Goal: Task Accomplishment & Management: Complete application form

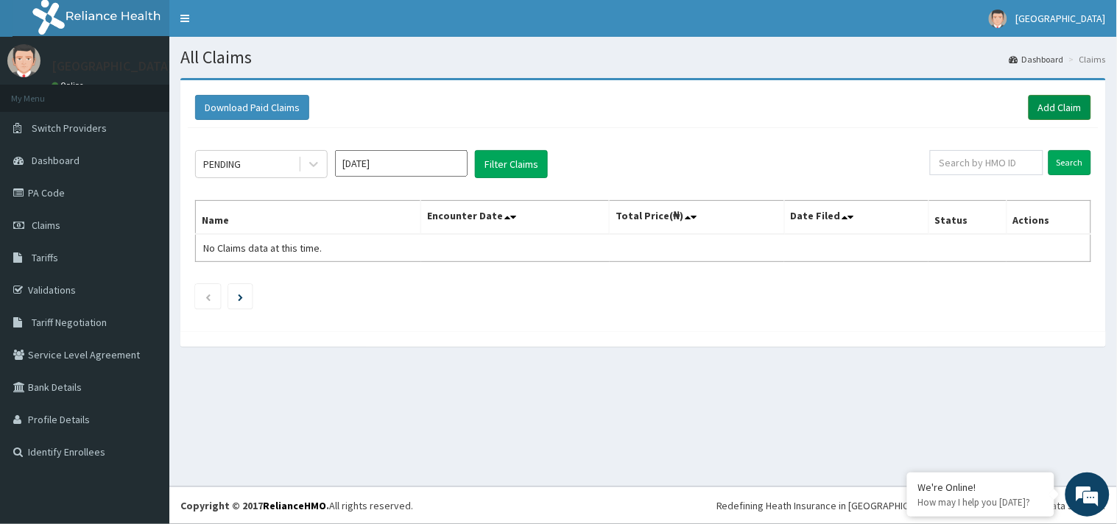
click at [1051, 107] on link "Add Claim" at bounding box center [1059, 107] width 63 height 25
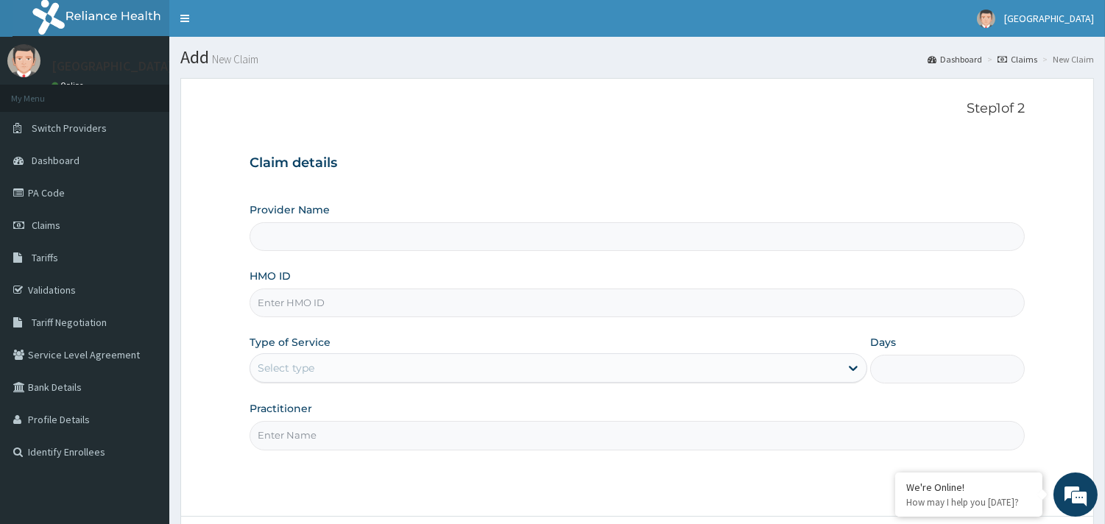
click at [361, 308] on input "HMO ID" at bounding box center [637, 303] width 775 height 29
type input "Queens Hospital - Ilaro"
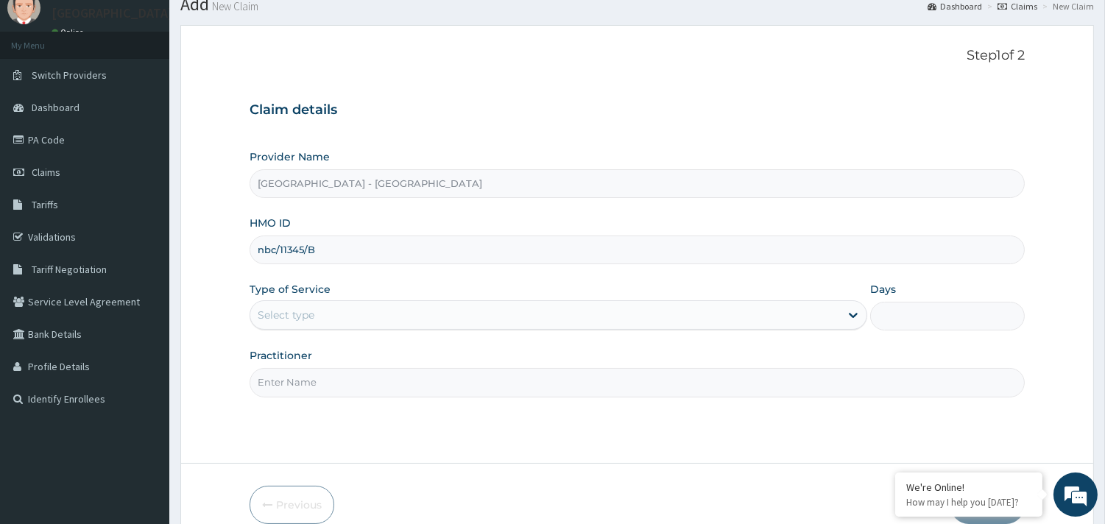
scroll to position [82, 0]
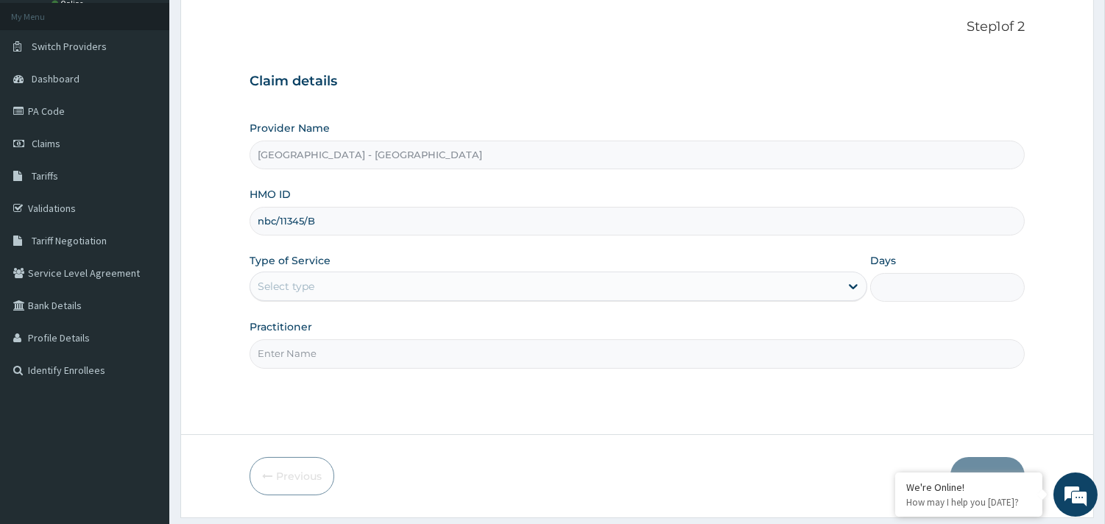
type input "nbc/11345/B"
click at [328, 290] on div "Select type" at bounding box center [545, 287] width 590 height 24
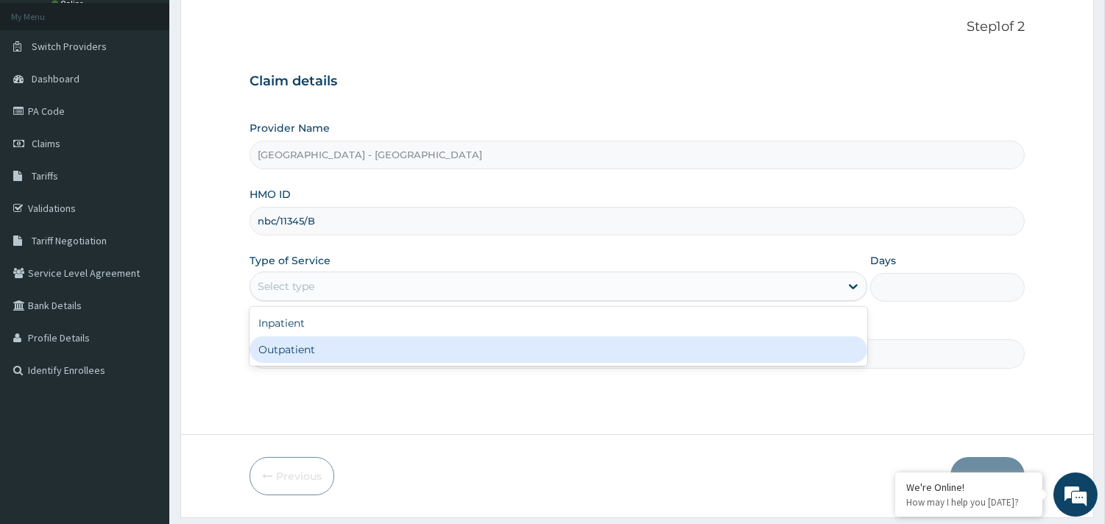
click at [313, 351] on div "Outpatient" at bounding box center [559, 349] width 618 height 26
type input "1"
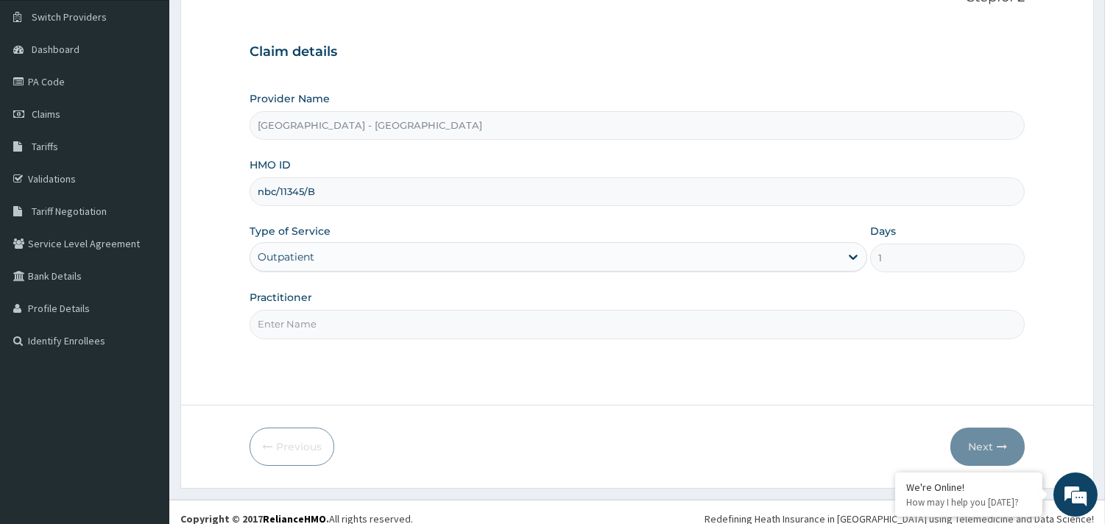
scroll to position [125, 0]
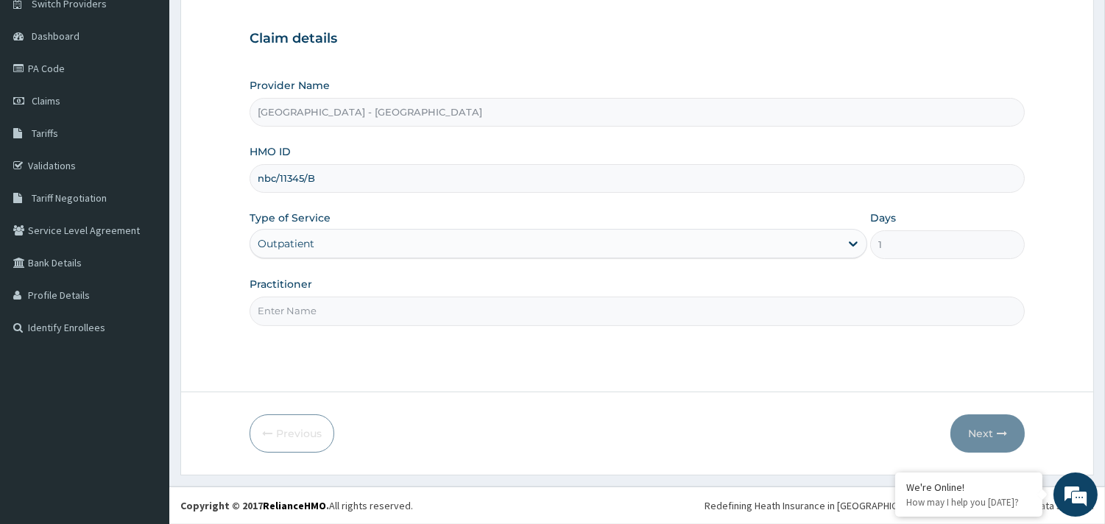
click at [310, 311] on input "Practitioner" at bounding box center [637, 311] width 775 height 29
type input "DR ADEBAYO"
click at [1003, 436] on icon "button" at bounding box center [1002, 433] width 10 height 10
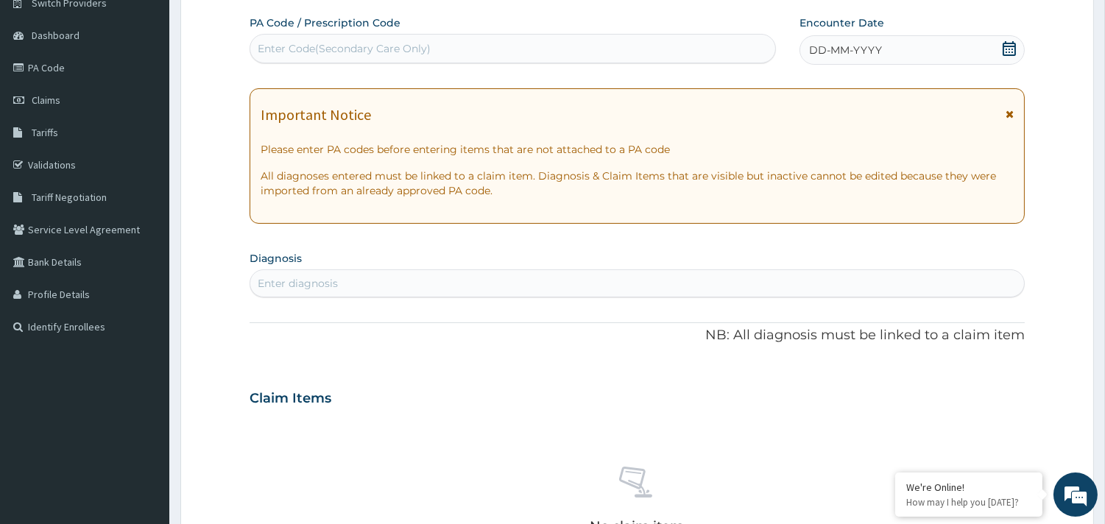
click at [1005, 50] on icon at bounding box center [1009, 48] width 15 height 15
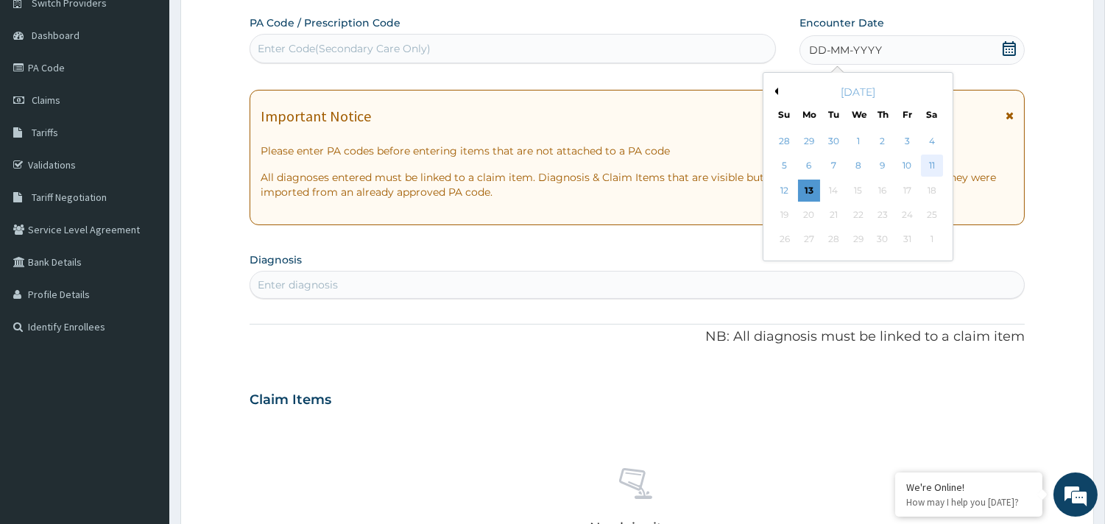
click at [925, 159] on div "11" at bounding box center [931, 166] width 22 height 22
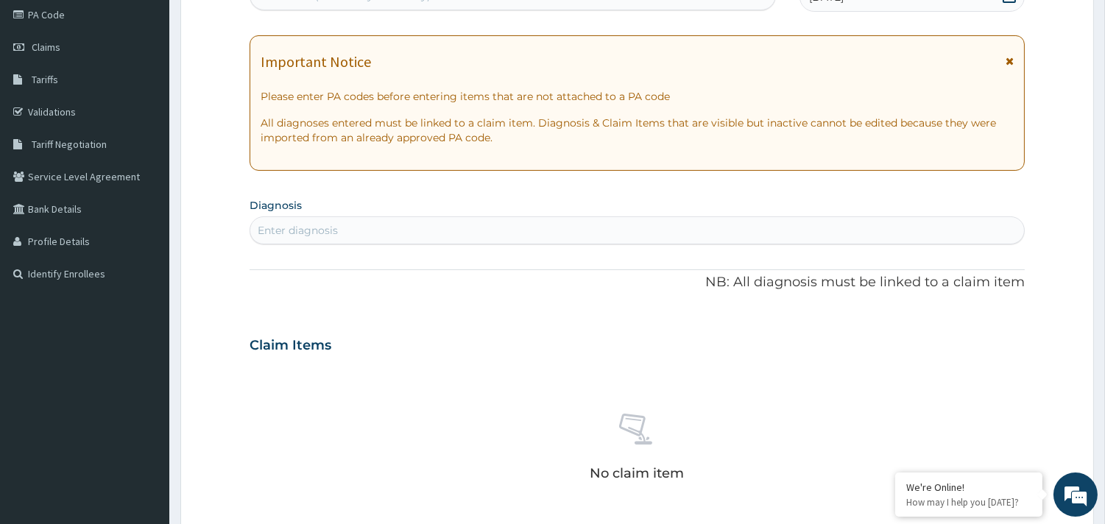
scroll to position [207, 0]
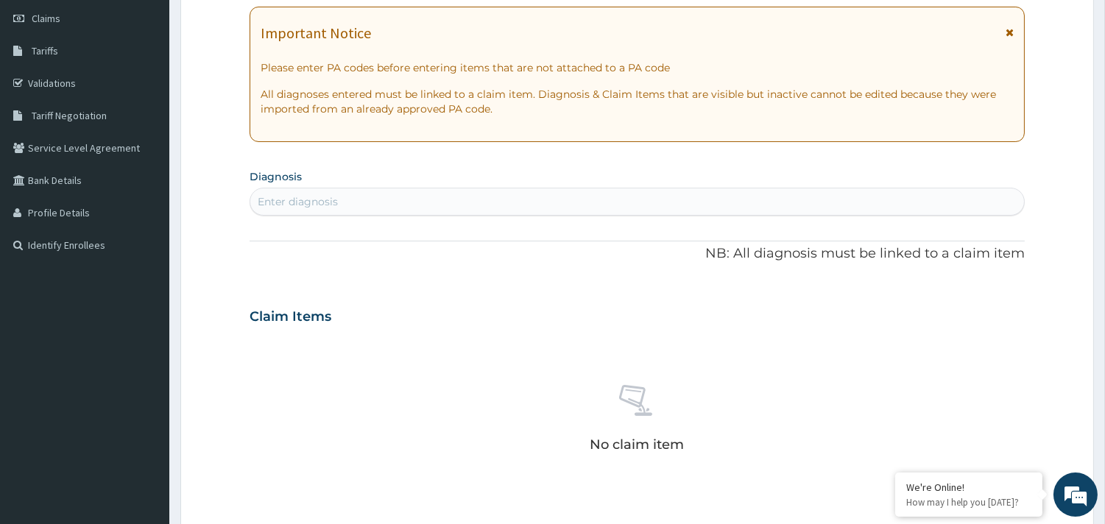
click at [399, 202] on div "Enter diagnosis" at bounding box center [637, 202] width 774 height 24
type input "G"
type input "B"
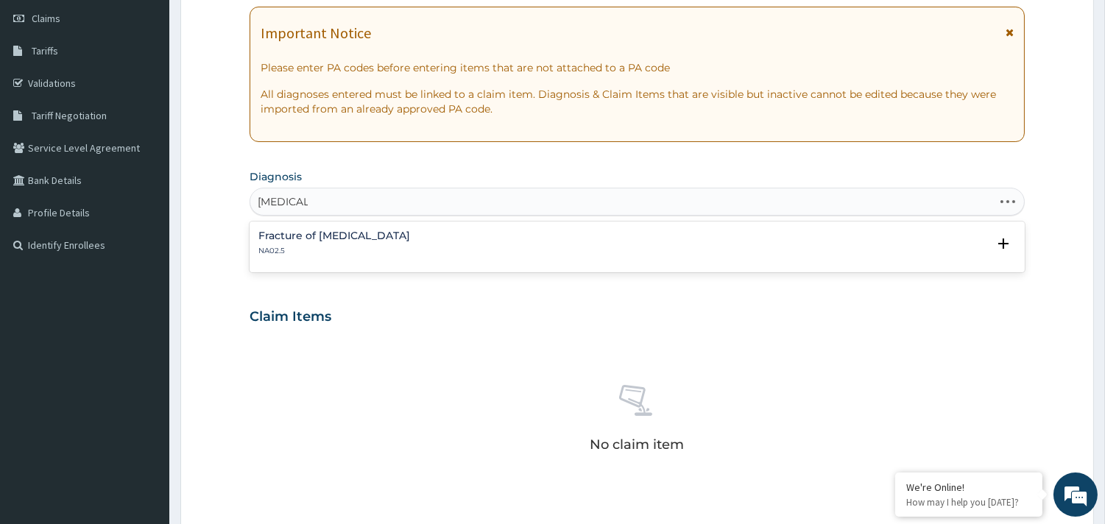
type input "MALARIA"
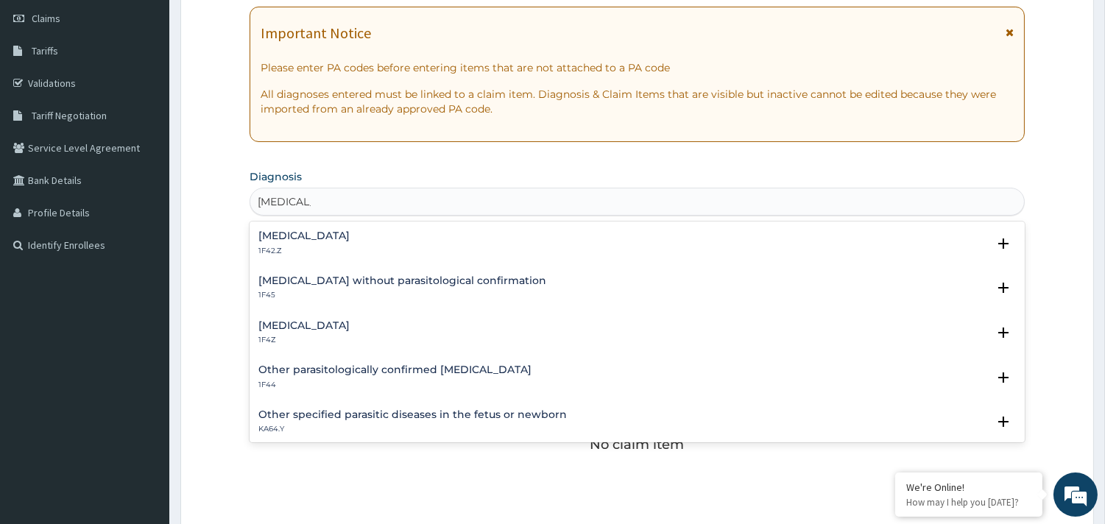
click at [306, 324] on h4 "Malaria, unspecified" at bounding box center [303, 325] width 91 height 11
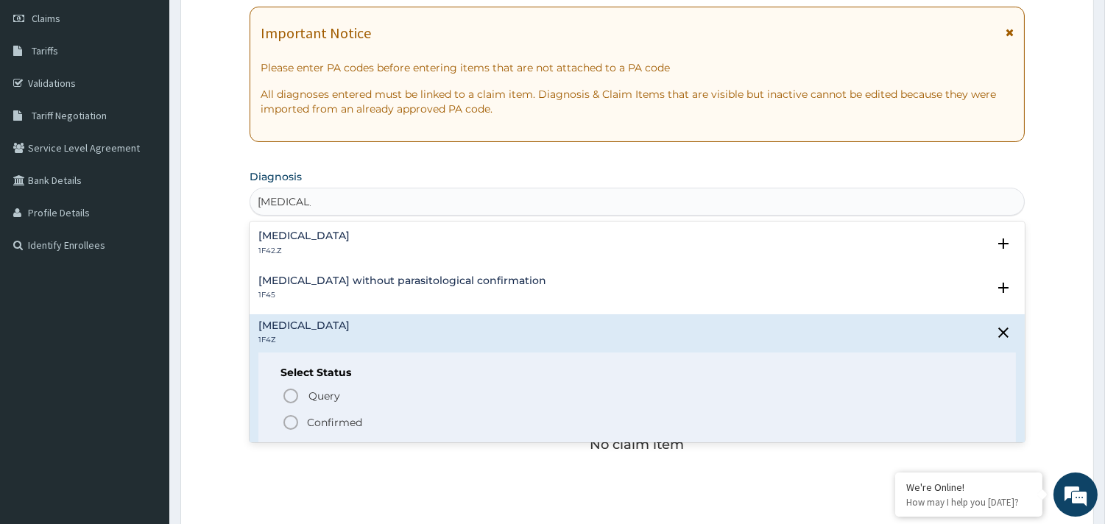
click at [285, 427] on icon "status option filled" at bounding box center [291, 423] width 18 height 18
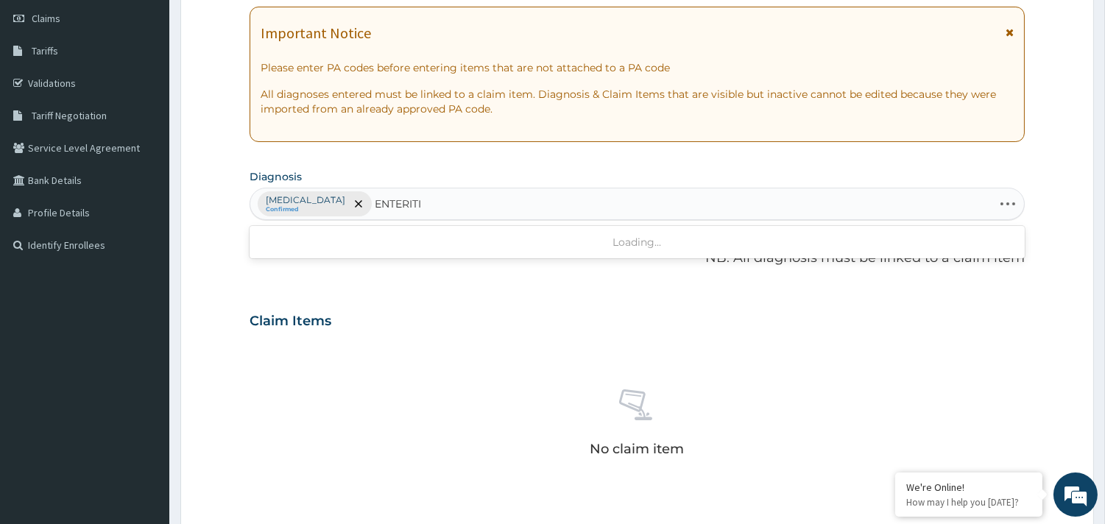
type input "ENTERITIS"
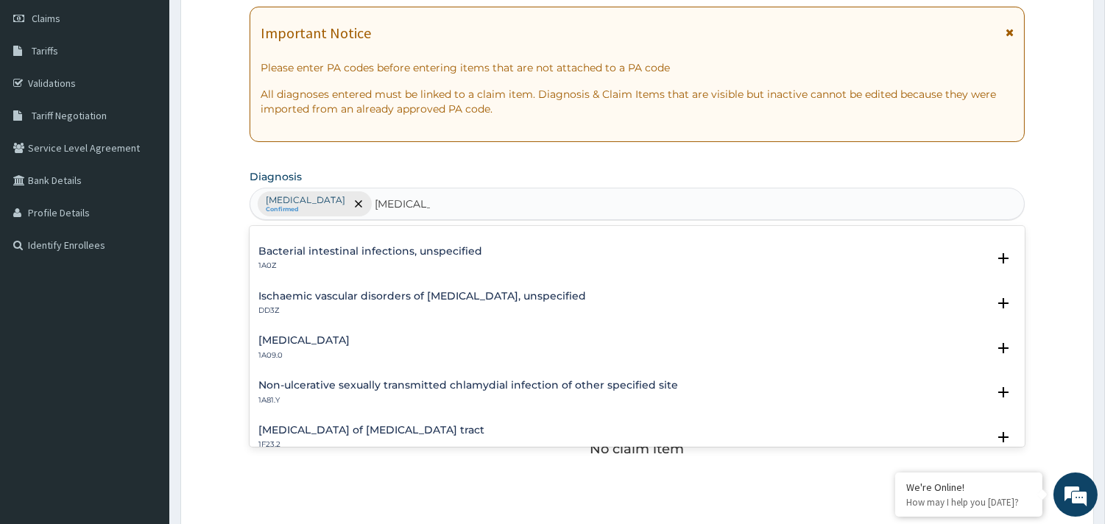
scroll to position [163, 0]
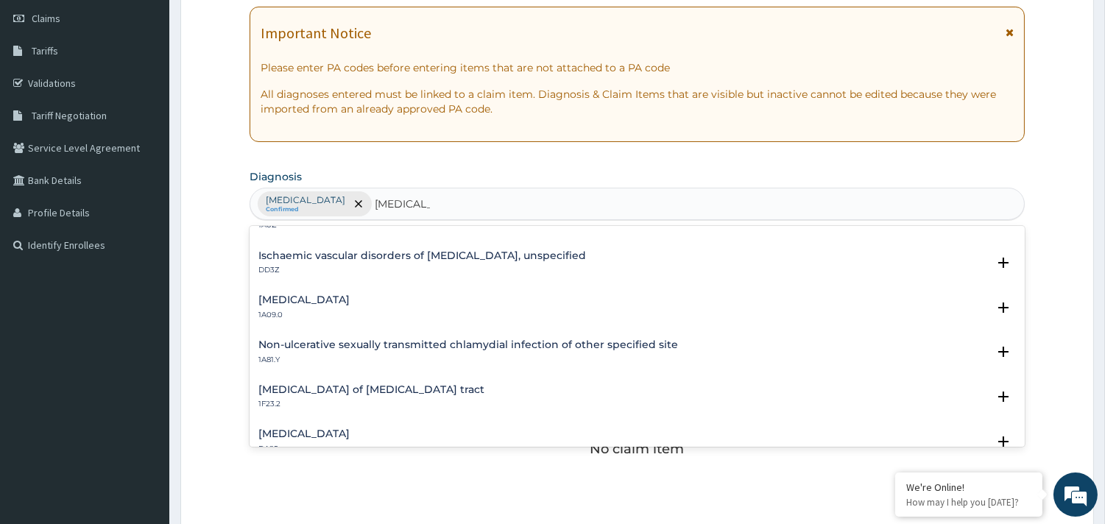
click at [303, 302] on h4 "Salmonella enteritis" at bounding box center [303, 299] width 91 height 11
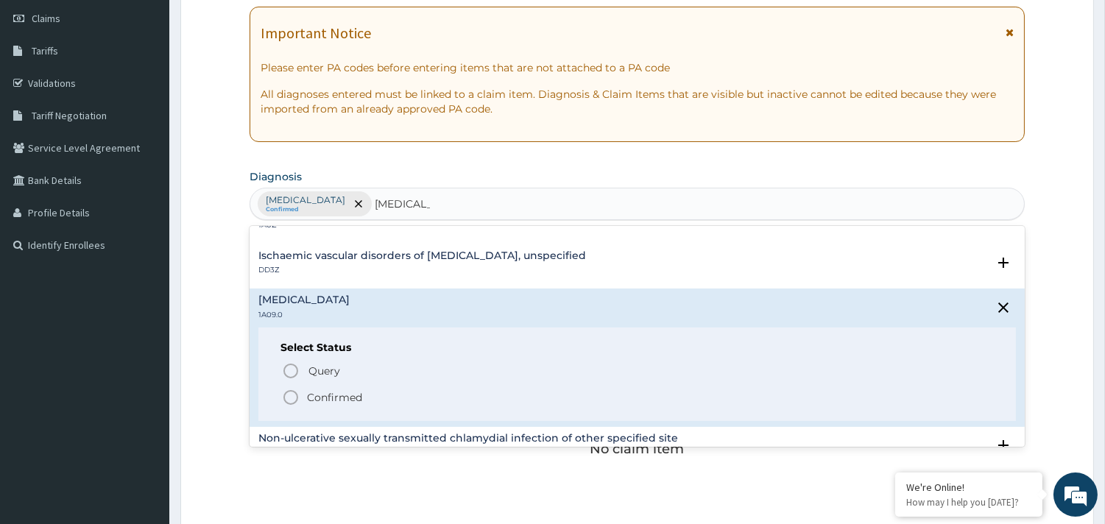
click at [290, 398] on icon "status option filled" at bounding box center [291, 398] width 18 height 18
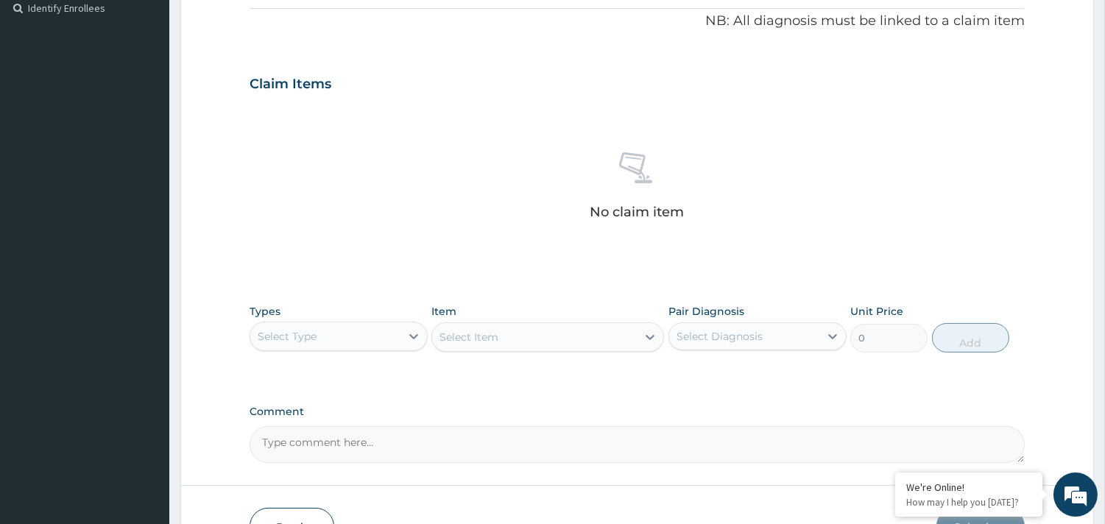
scroll to position [537, 0]
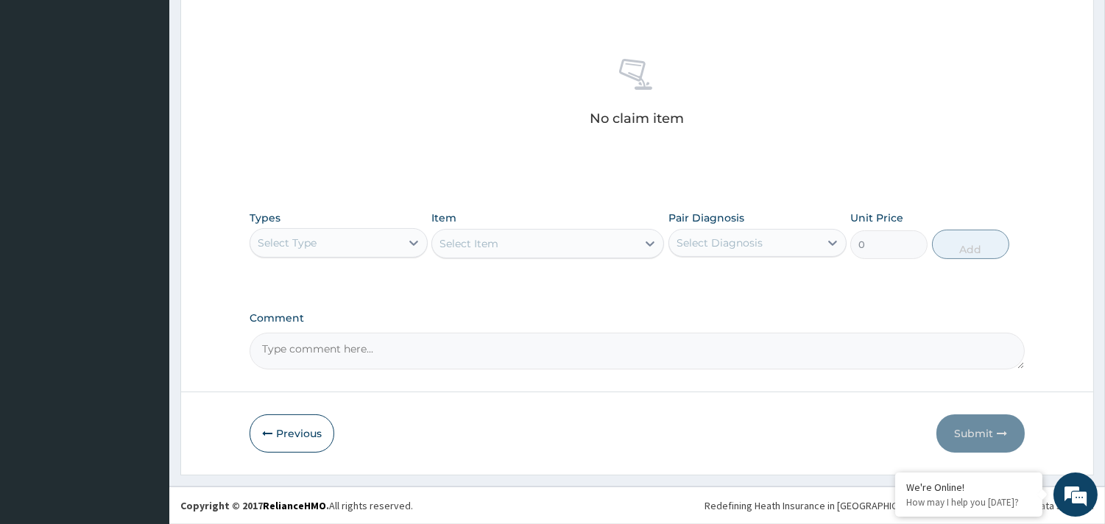
click at [371, 245] on div "Select Type" at bounding box center [325, 243] width 150 height 24
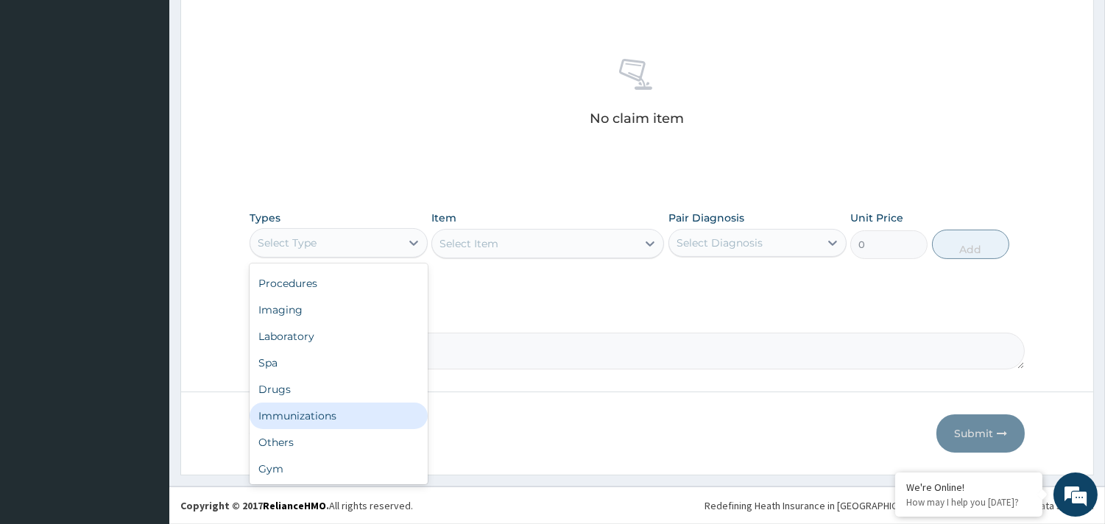
scroll to position [0, 0]
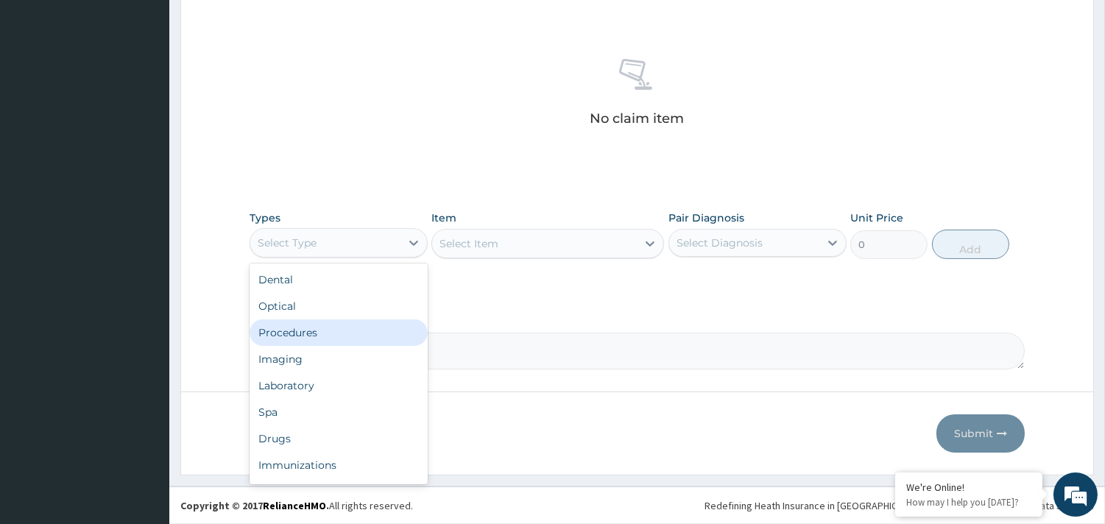
click at [295, 329] on div "Procedures" at bounding box center [339, 332] width 178 height 26
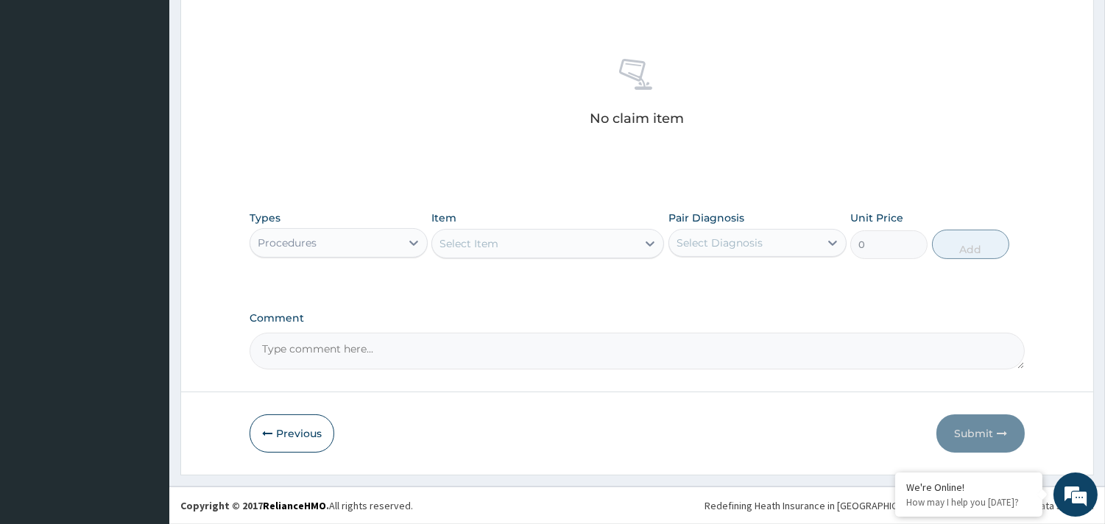
click at [546, 247] on div "Select Item" at bounding box center [534, 244] width 205 height 24
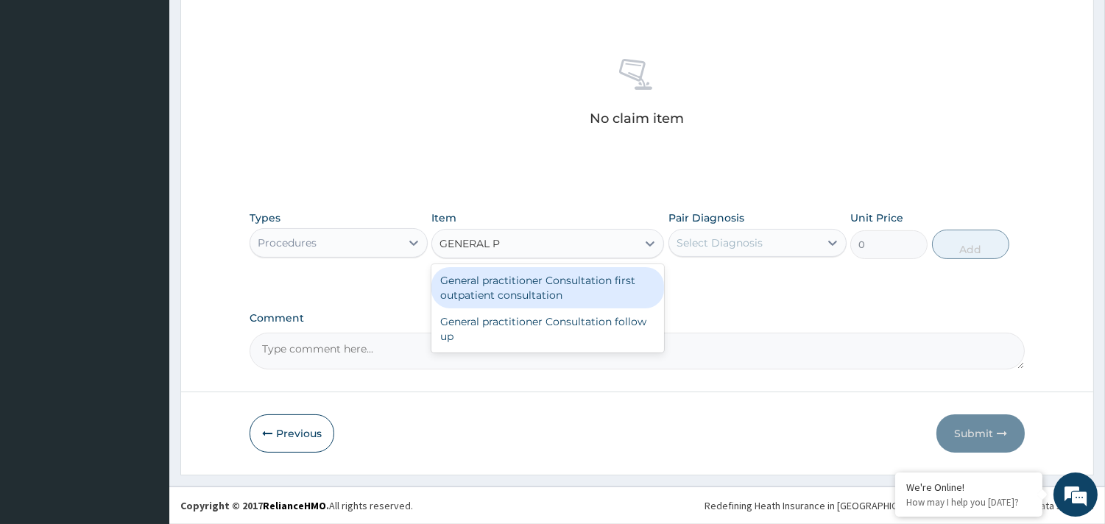
type input "GENERAL P"
drag, startPoint x: 557, startPoint y: 268, endPoint x: 556, endPoint y: 275, distance: 7.5
click at [557, 270] on div "Types Procedures Item option General practitioner Consultation first outpatient…" at bounding box center [637, 245] width 775 height 85
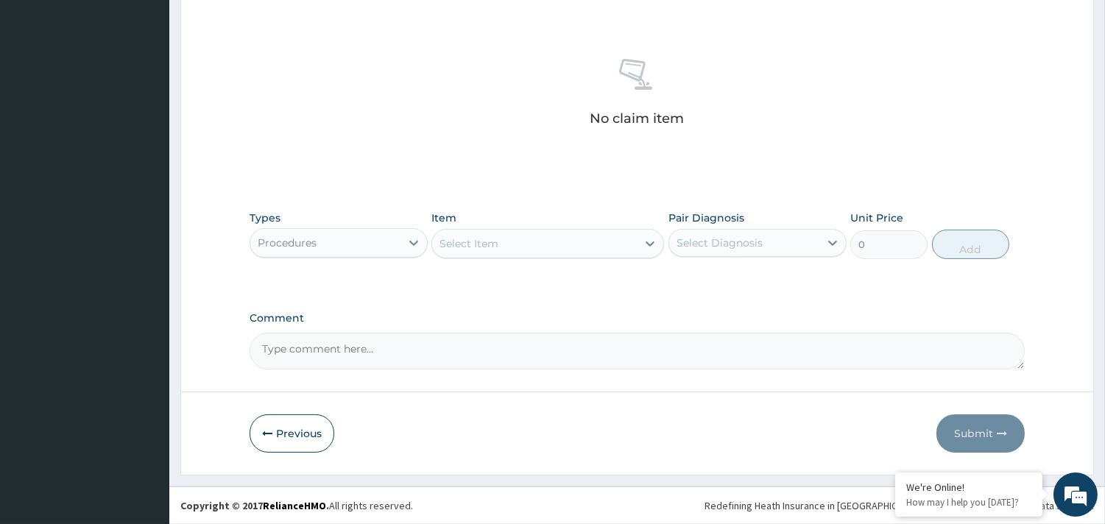
click at [562, 254] on div "Select Item" at bounding box center [534, 244] width 205 height 24
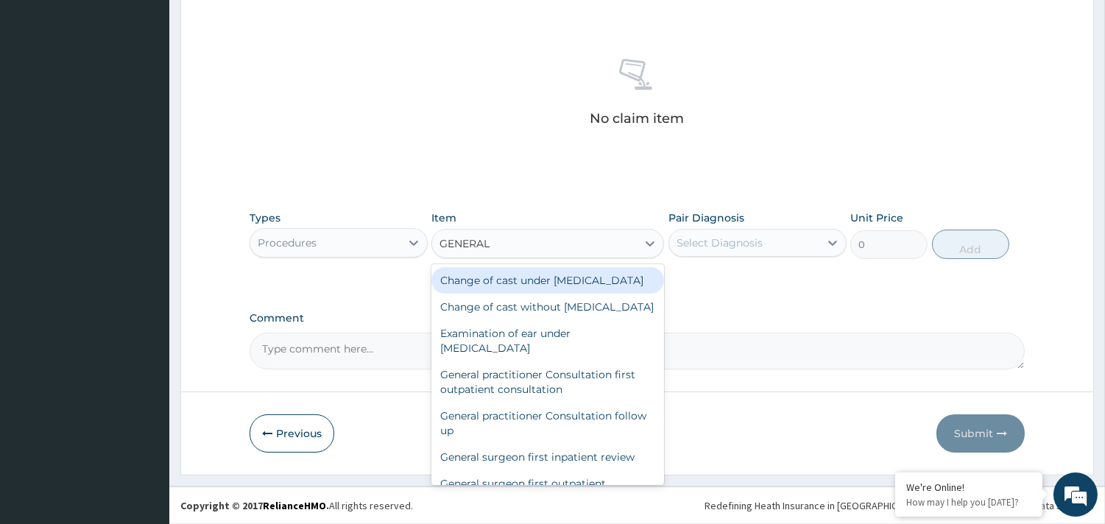
type input "GENERAL P"
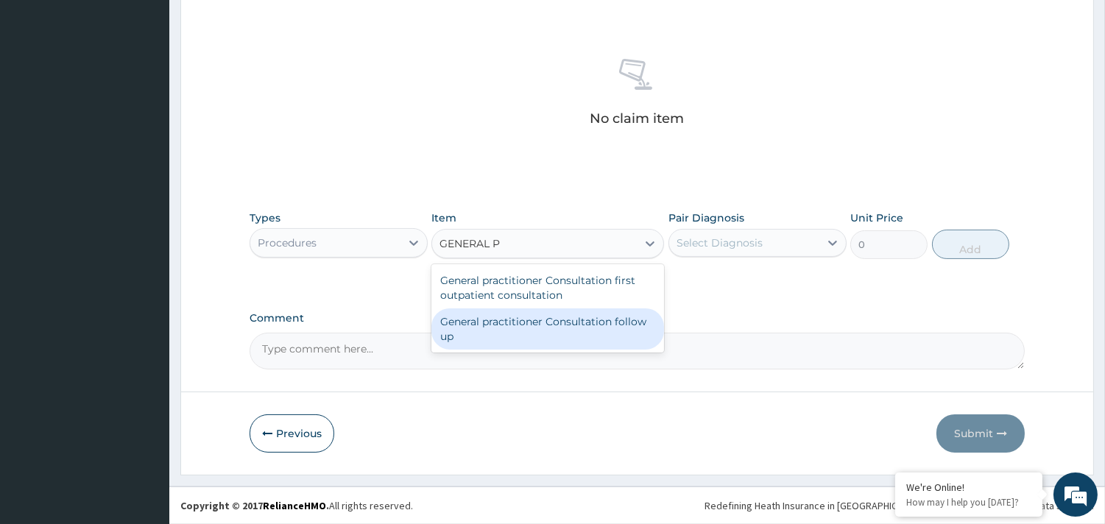
click at [503, 310] on div "General practitioner Consultation follow up" at bounding box center [547, 328] width 233 height 41
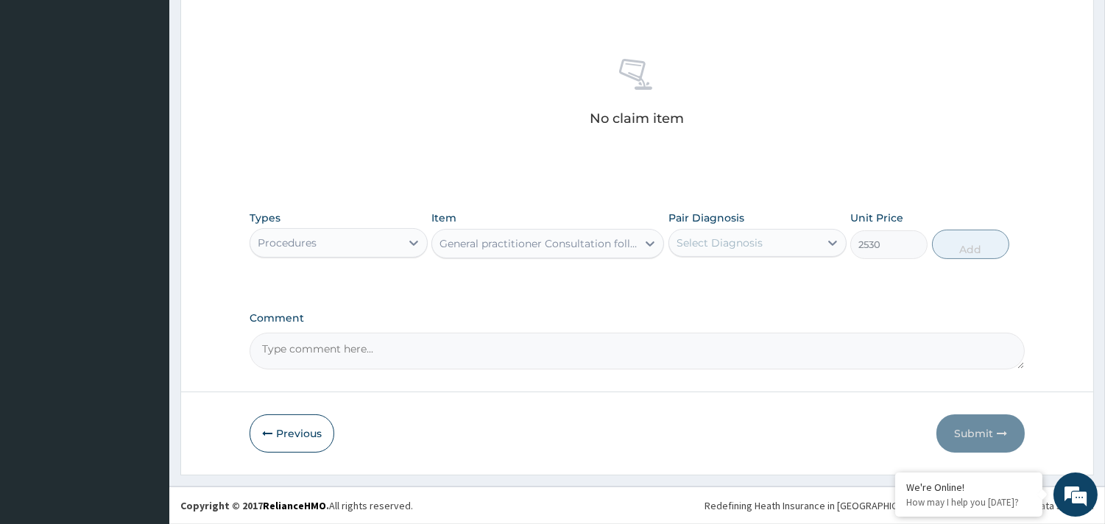
click at [604, 239] on div "General practitioner Consultation follow up" at bounding box center [538, 243] width 199 height 15
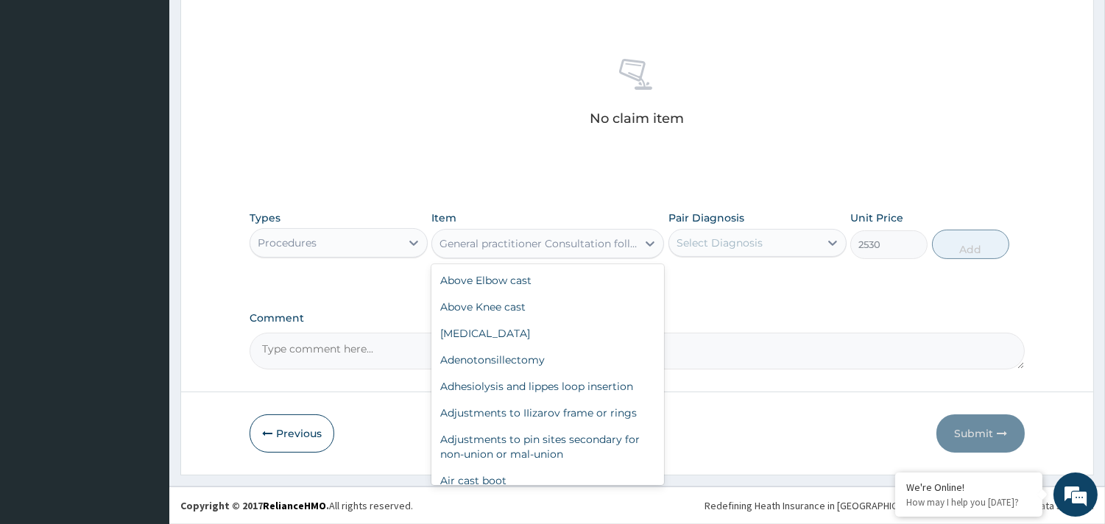
scroll to position [14450, 0]
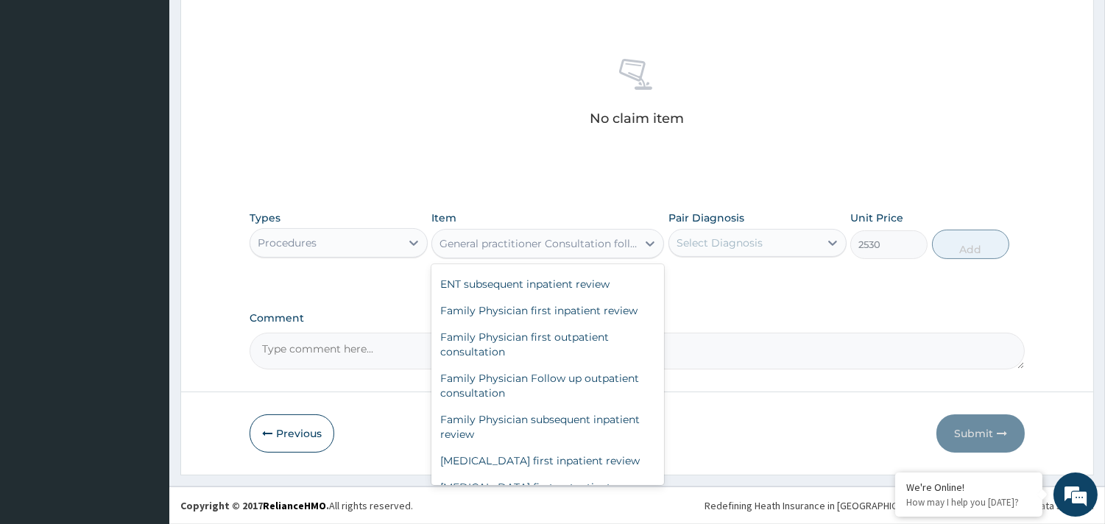
type input "3795"
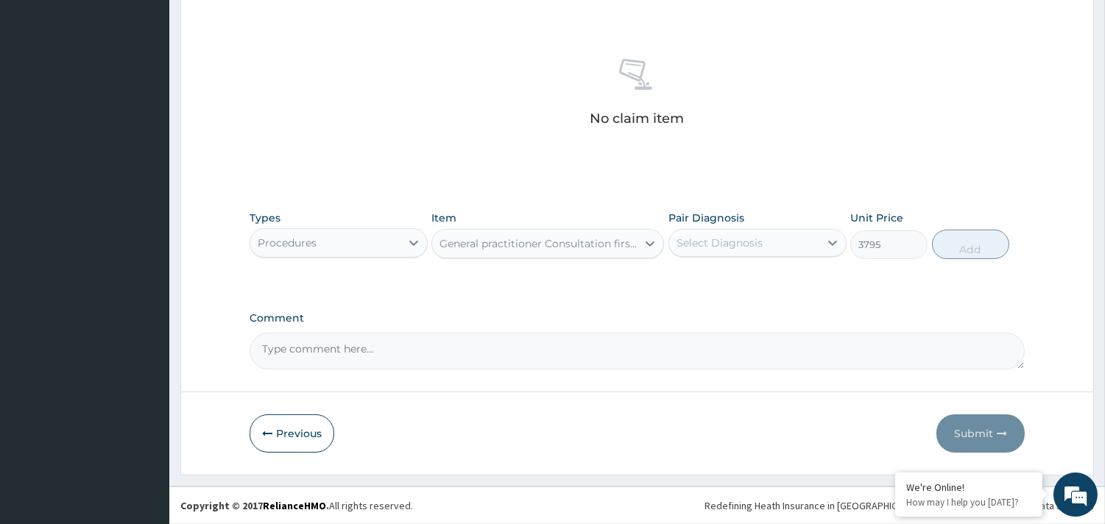
click at [724, 241] on div "Select Diagnosis" at bounding box center [719, 243] width 86 height 15
click at [718, 284] on label "Malaria, unspecified" at bounding box center [738, 279] width 91 height 15
checkbox input "true"
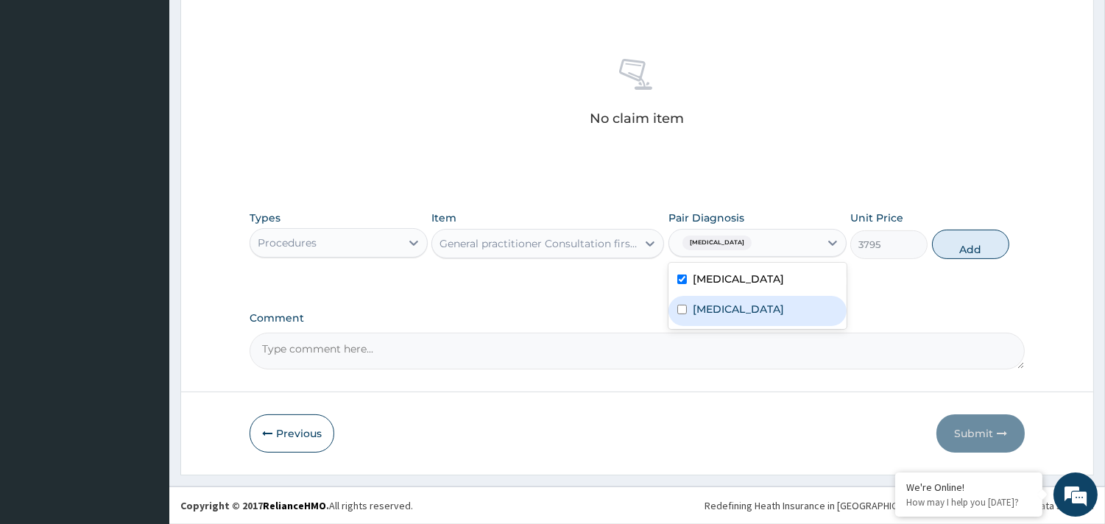
click at [710, 311] on label "Salmonella enteritis" at bounding box center [738, 309] width 91 height 15
checkbox input "true"
click at [958, 244] on button "Add" at bounding box center [970, 244] width 77 height 29
type input "0"
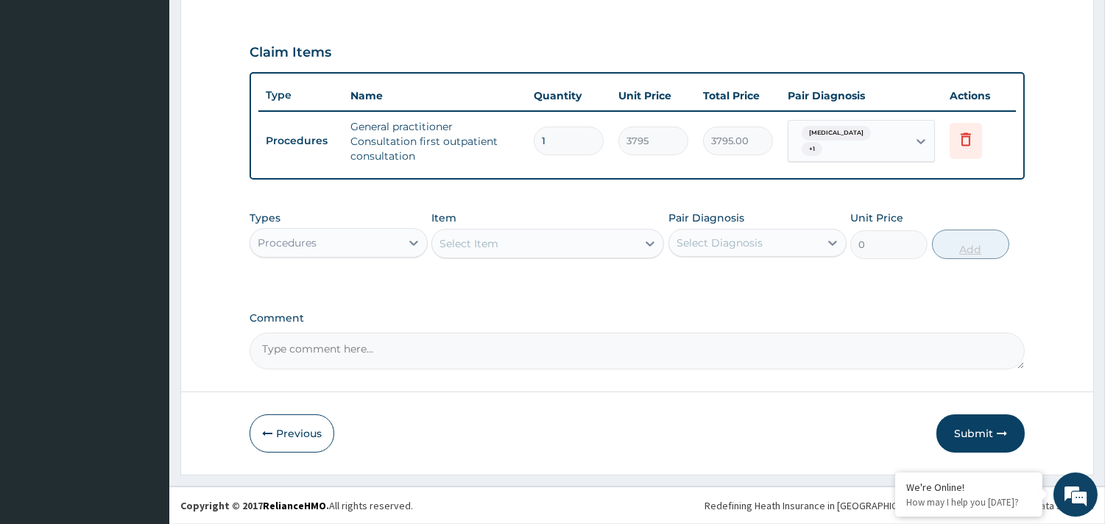
scroll to position [473, 0]
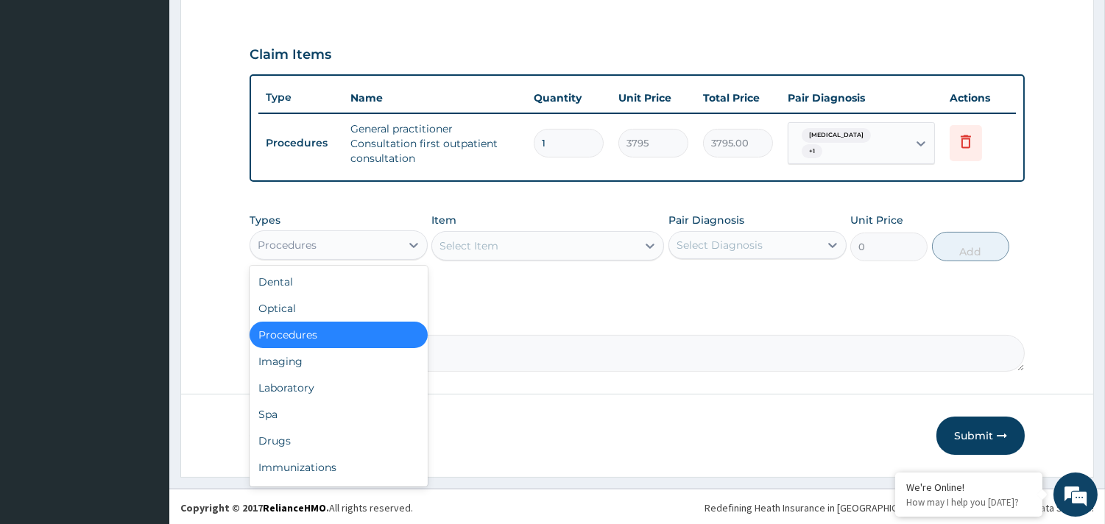
drag, startPoint x: 343, startPoint y: 240, endPoint x: 340, endPoint y: 258, distance: 17.9
click at [343, 243] on div "Procedures" at bounding box center [325, 245] width 150 height 24
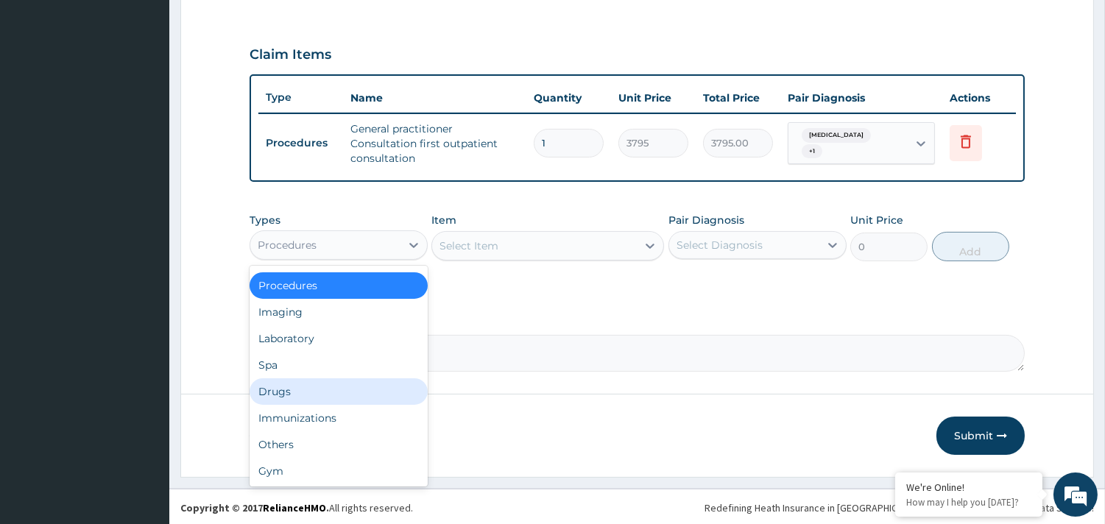
click at [311, 388] on div "Drugs" at bounding box center [339, 391] width 178 height 26
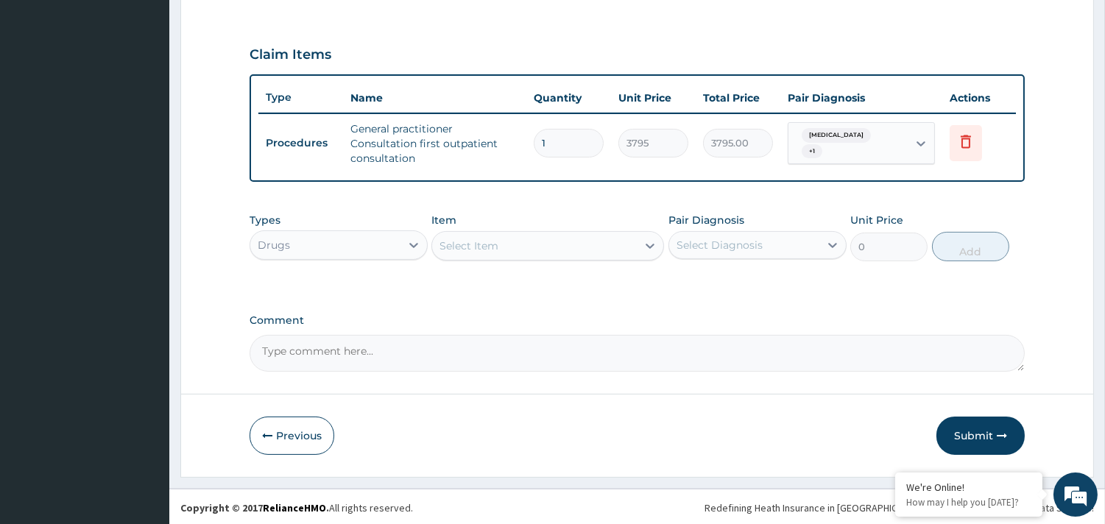
click at [548, 248] on div "Select Item" at bounding box center [534, 246] width 205 height 24
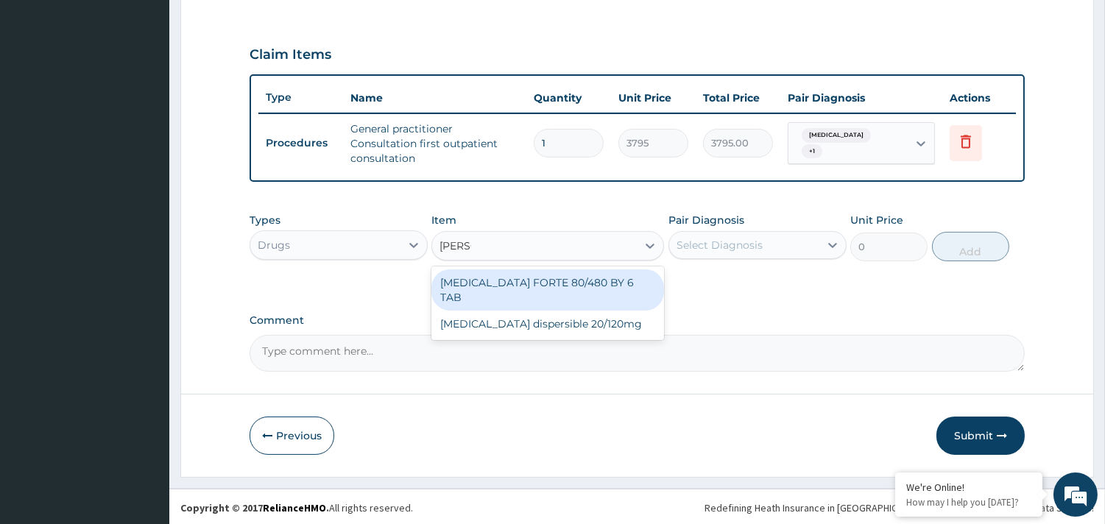
type input "COART"
click at [572, 284] on div "COARTEM FORTE 80/480 BY 6 TAB" at bounding box center [547, 289] width 233 height 41
type input "480.7"
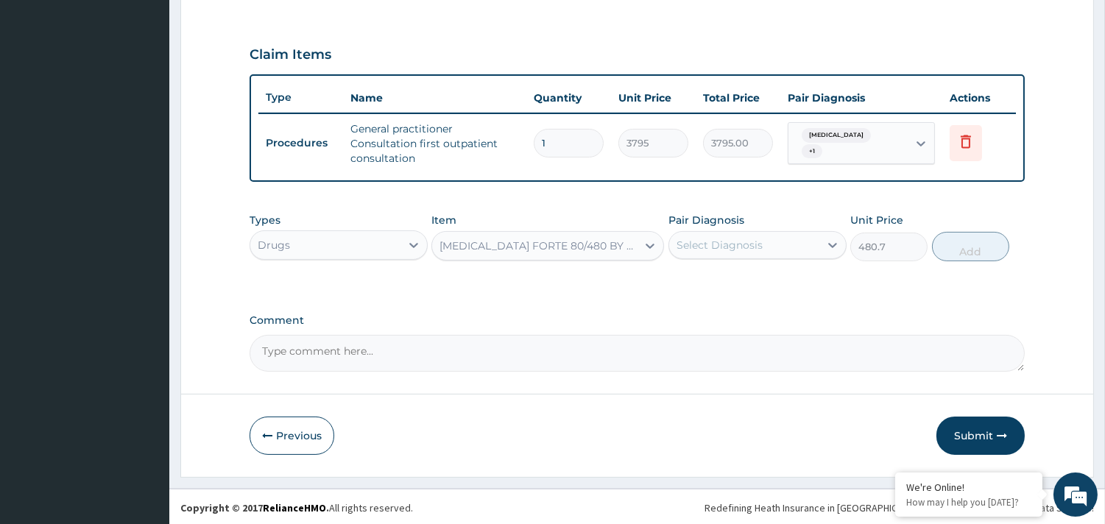
click at [782, 239] on div "Select Diagnosis" at bounding box center [744, 245] width 150 height 24
drag, startPoint x: 700, startPoint y: 283, endPoint x: 837, endPoint y: 275, distance: 137.1
click at [699, 283] on label "Malaria, unspecified" at bounding box center [738, 281] width 91 height 15
checkbox input "true"
click at [966, 249] on button "Add" at bounding box center [970, 246] width 77 height 29
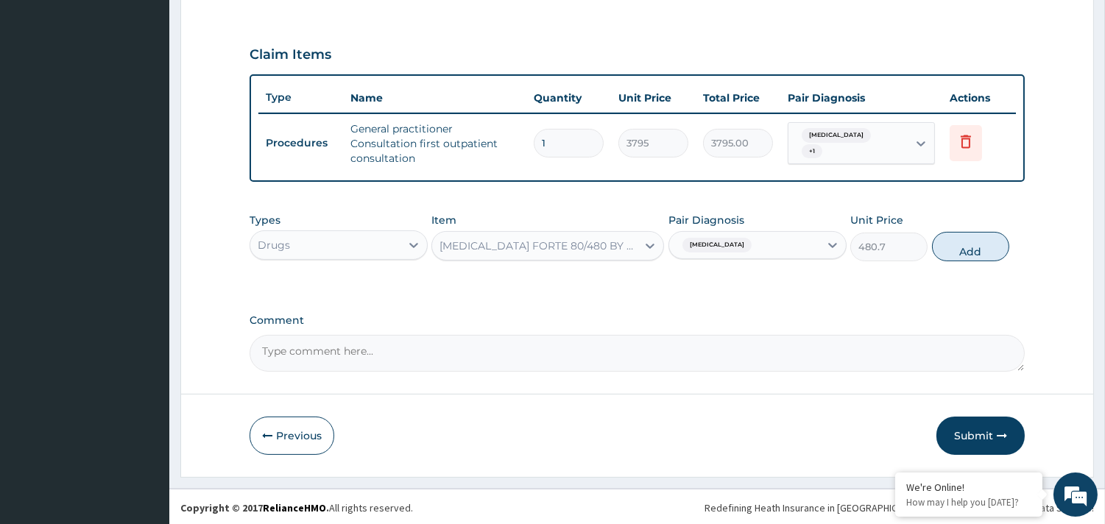
type input "0"
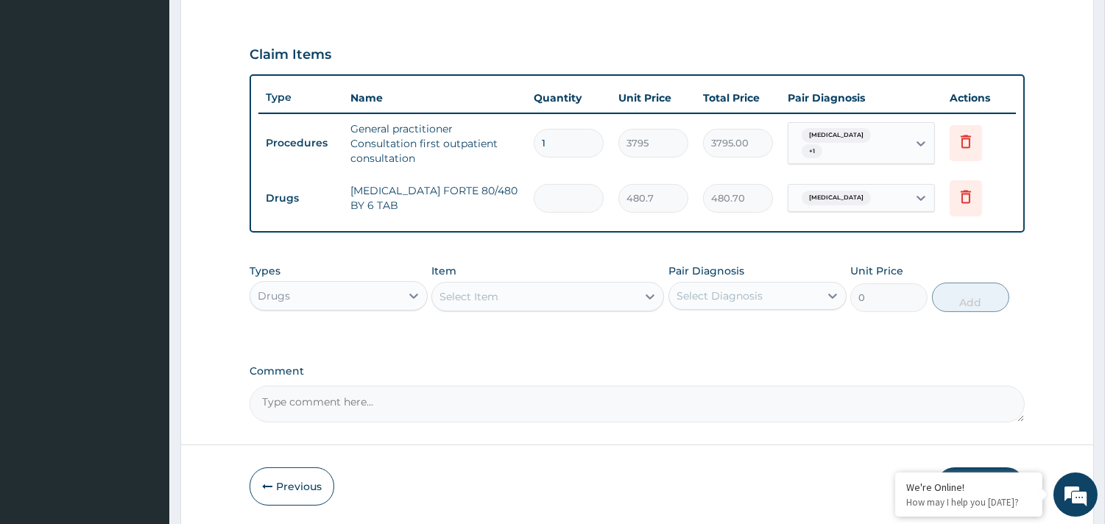
type input "0.00"
type input "6"
type input "2884.20"
type input "6"
click at [464, 303] on div "Select Item" at bounding box center [534, 297] width 205 height 24
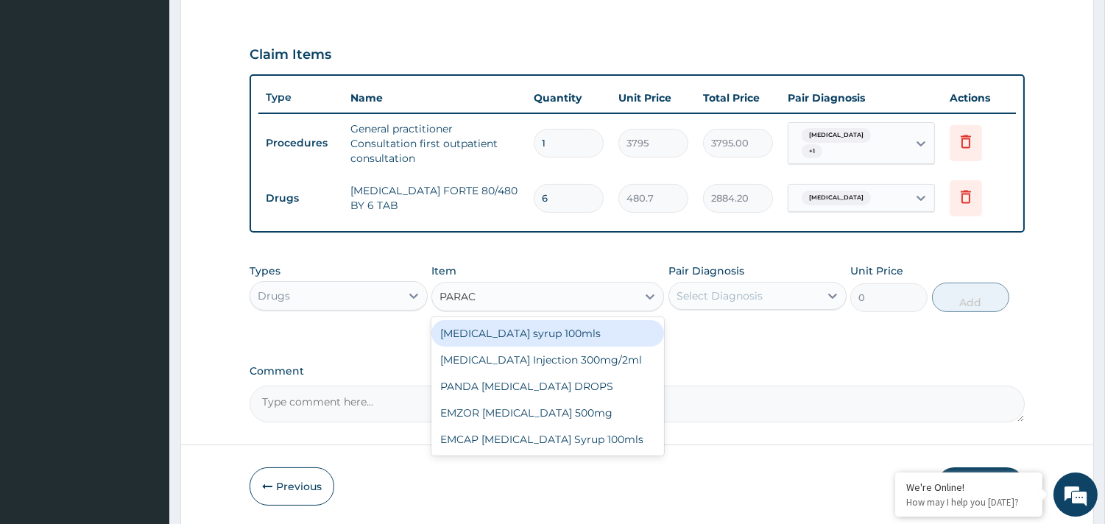
type input "PARACE"
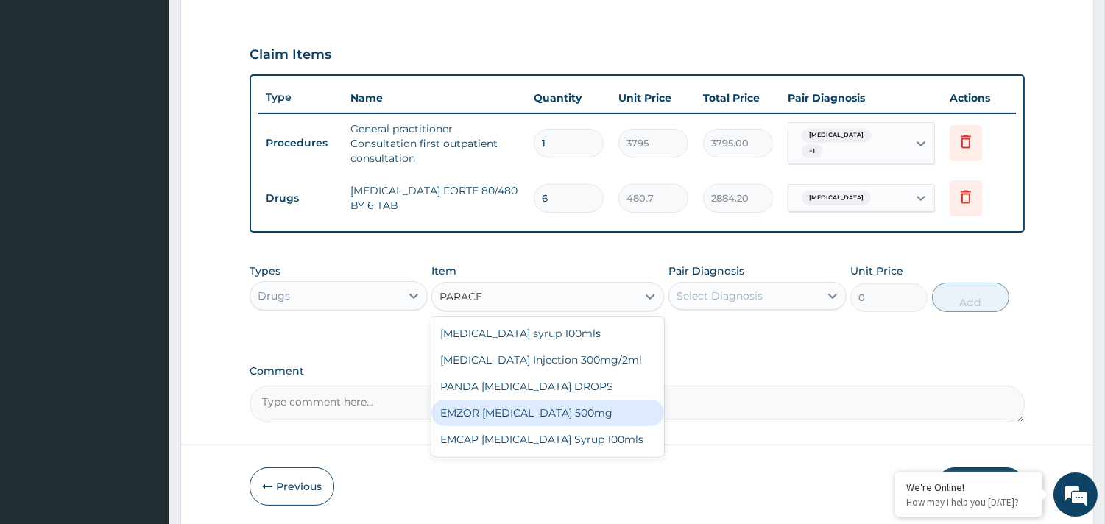
click at [579, 421] on div "EMZOR PARACETAMOL 500mg" at bounding box center [547, 413] width 233 height 26
type input "25.3"
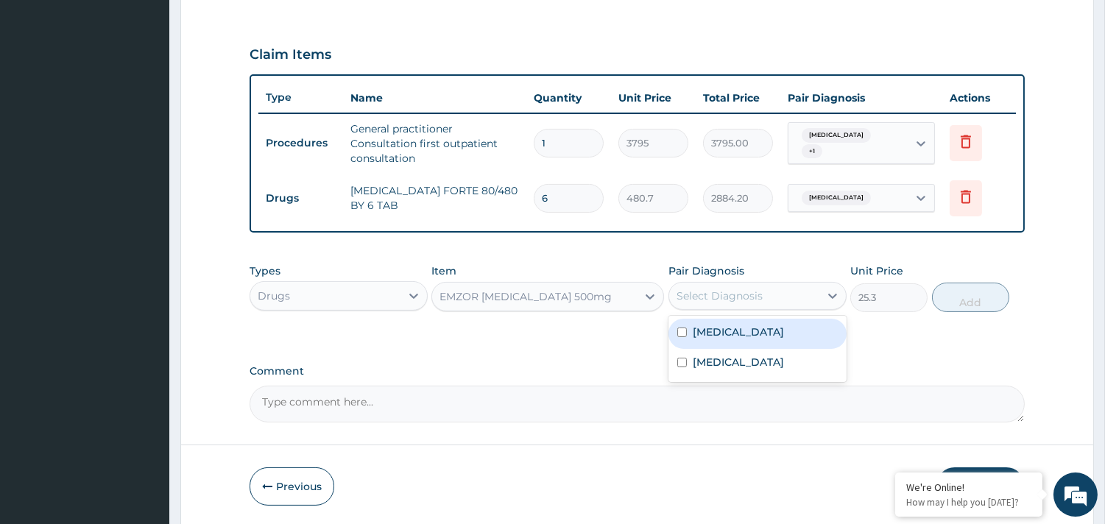
click at [724, 298] on div "Select Diagnosis" at bounding box center [719, 296] width 86 height 15
click at [702, 333] on label "Malaria, unspecified" at bounding box center [738, 332] width 91 height 15
checkbox input "true"
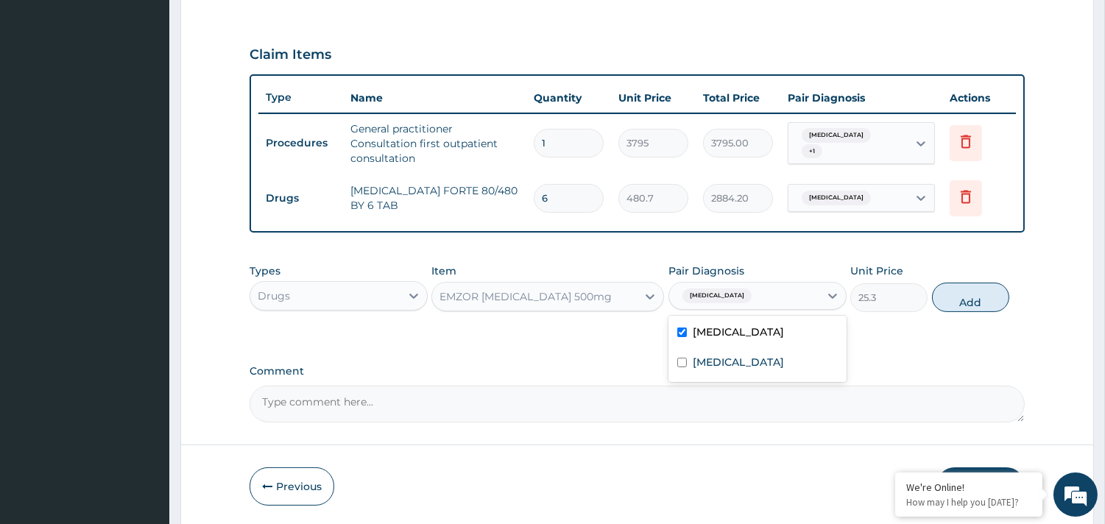
click at [968, 296] on button "Add" at bounding box center [970, 297] width 77 height 29
type input "0"
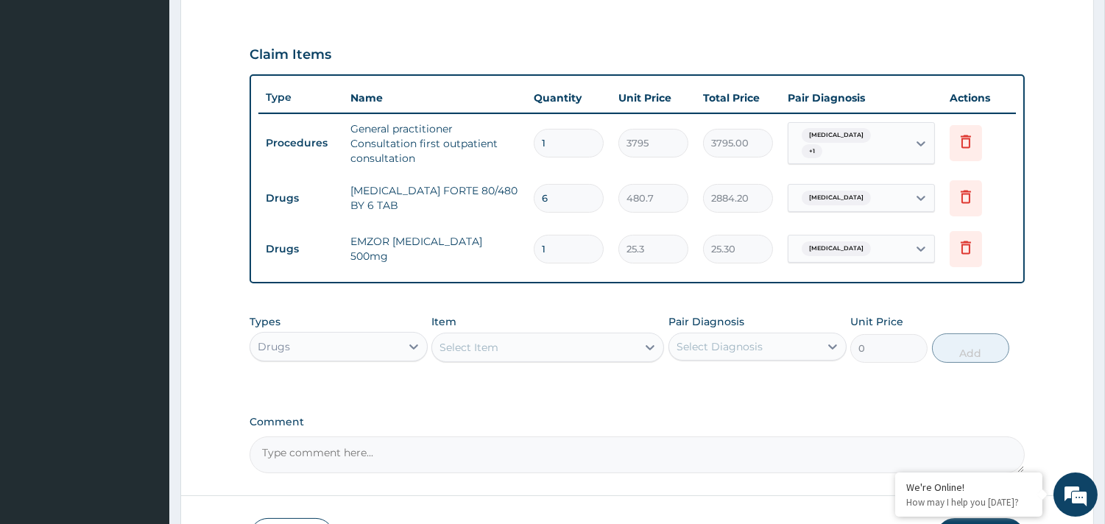
type input "18"
type input "455.40"
type input "18"
click at [492, 337] on div "Select Item" at bounding box center [534, 348] width 205 height 24
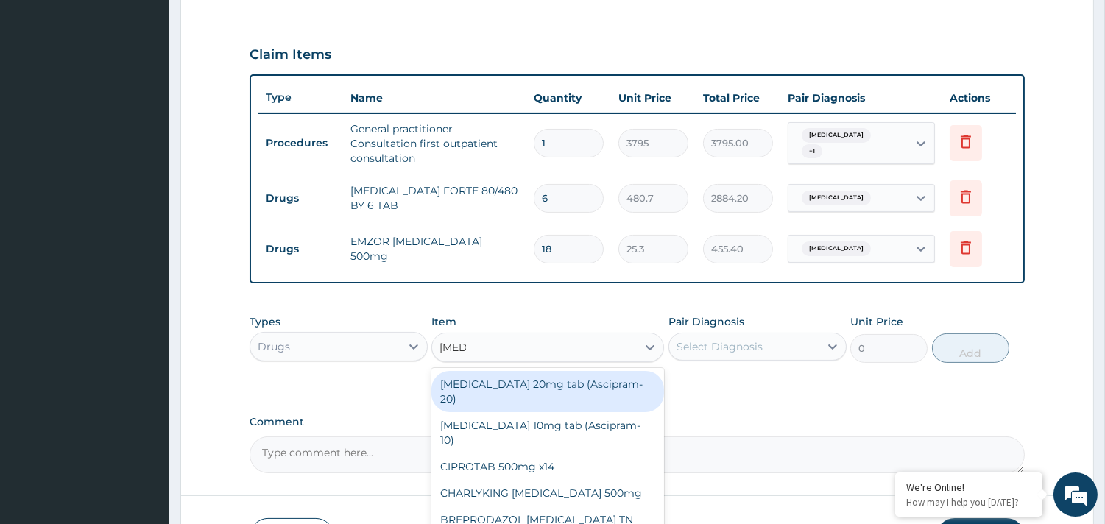
type input "CIPROT"
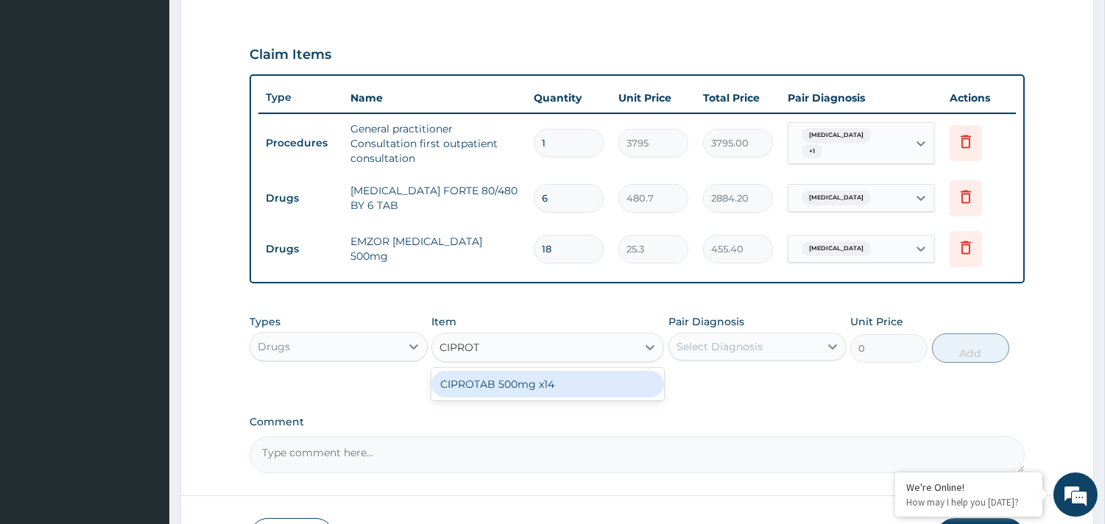
click at [497, 394] on div "CIPROTAB 500mg x14" at bounding box center [547, 384] width 233 height 26
type input "341.55"
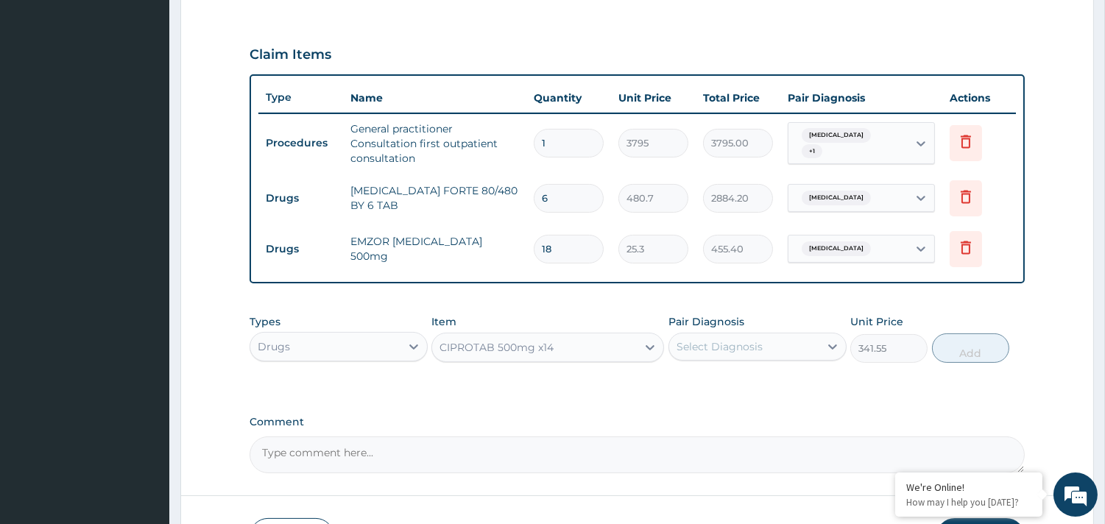
click at [740, 353] on div "Select Diagnosis" at bounding box center [744, 347] width 150 height 24
click at [711, 411] on label "Salmonella enteritis" at bounding box center [738, 413] width 91 height 15
checkbox input "true"
click at [983, 343] on button "Add" at bounding box center [970, 347] width 77 height 29
type input "0"
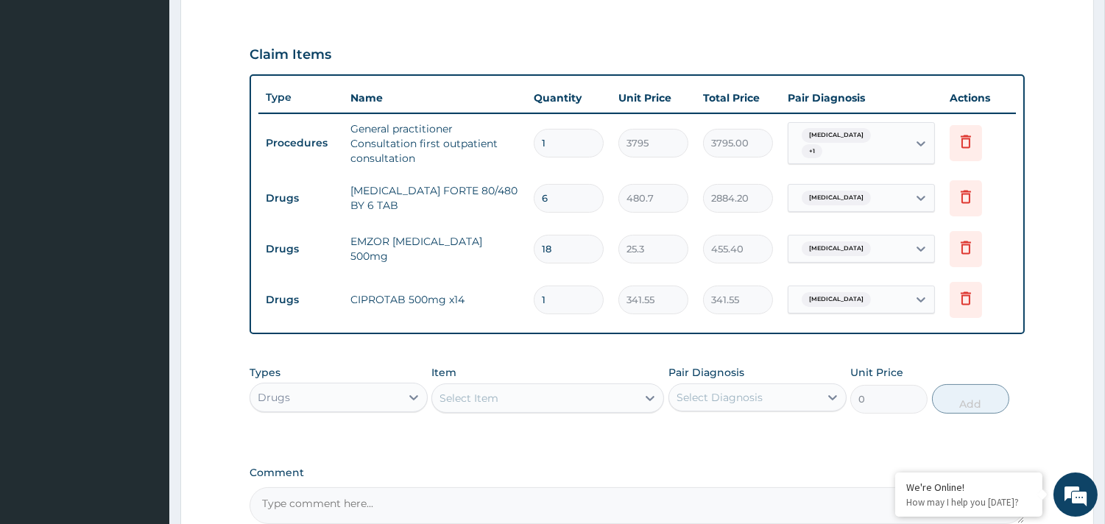
type input "10"
type input "3415.50"
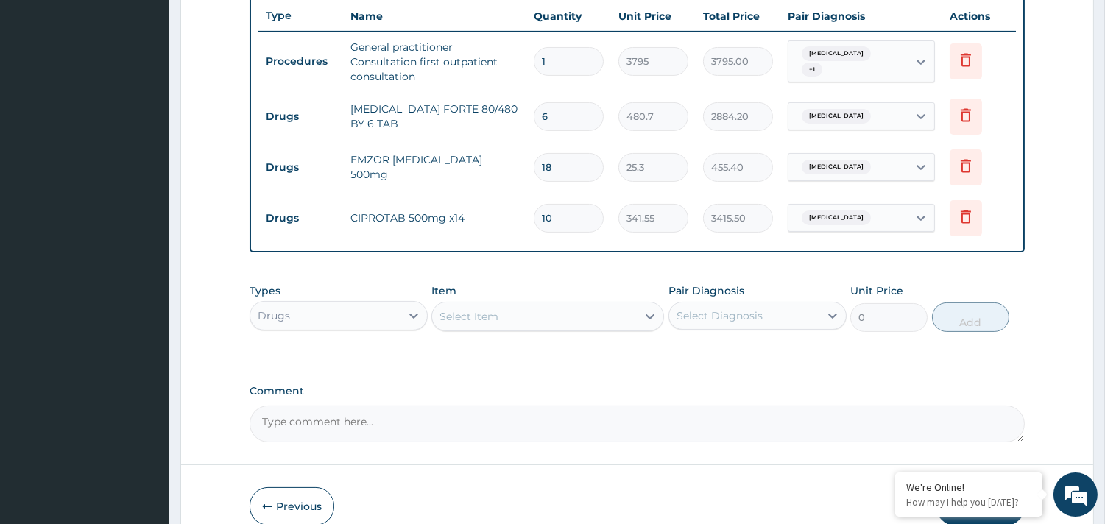
scroll to position [627, 0]
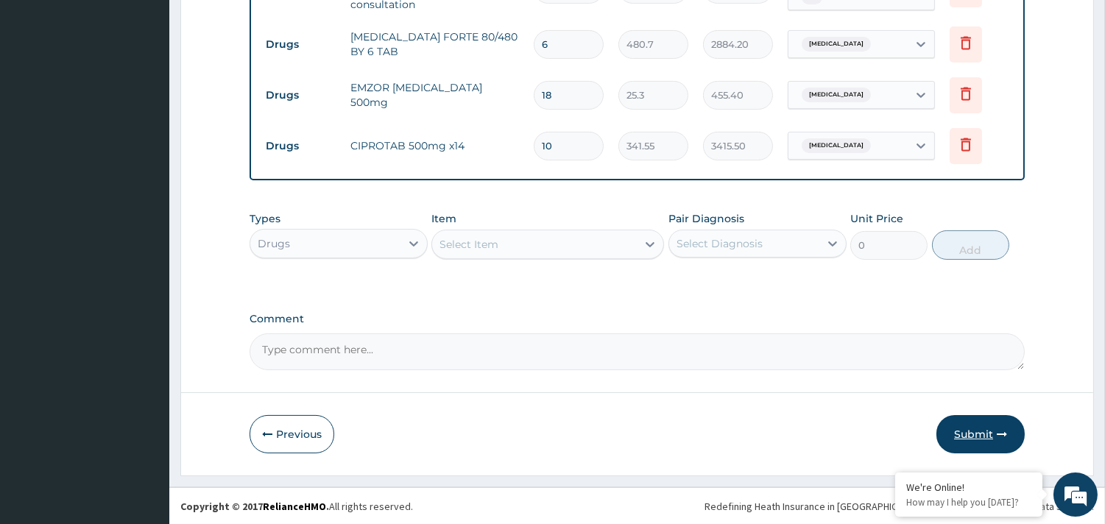
type input "10"
click at [973, 442] on button "Submit" at bounding box center [980, 434] width 88 height 38
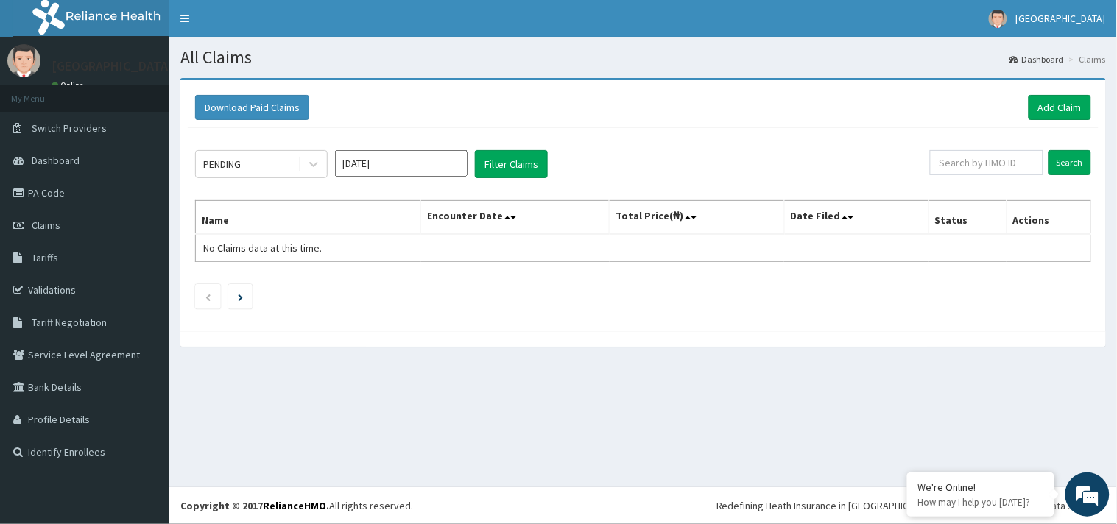
click at [1, 1] on link "R EL" at bounding box center [84, 18] width 169 height 37
drag, startPoint x: 1, startPoint y: -2, endPoint x: 104, endPoint y: -57, distance: 116.3
click at [104, 0] on html "R EL Toggle navigation Queens Hospital Queens Hospital - queenshospitalilaro@gm…" at bounding box center [558, 262] width 1117 height 524
click at [63, 197] on link "PA Code" at bounding box center [84, 193] width 169 height 32
